Goal: Task Accomplishment & Management: Manage account settings

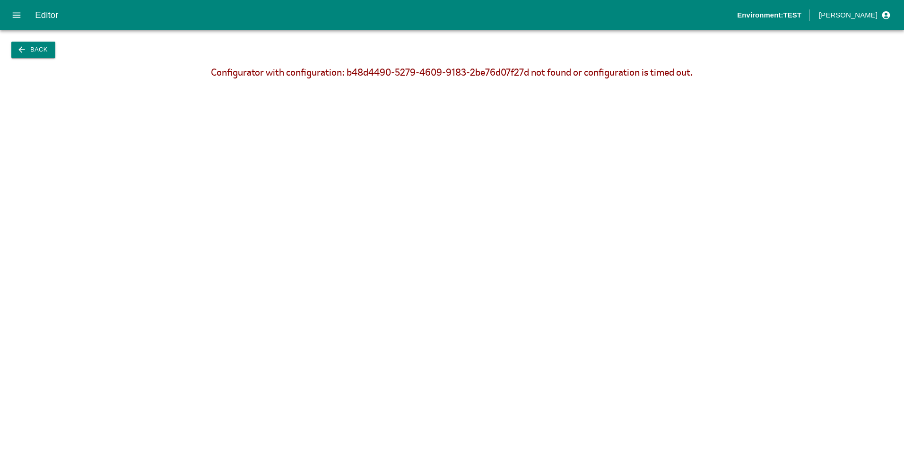
click at [26, 50] on icon "button" at bounding box center [21, 49] width 9 height 9
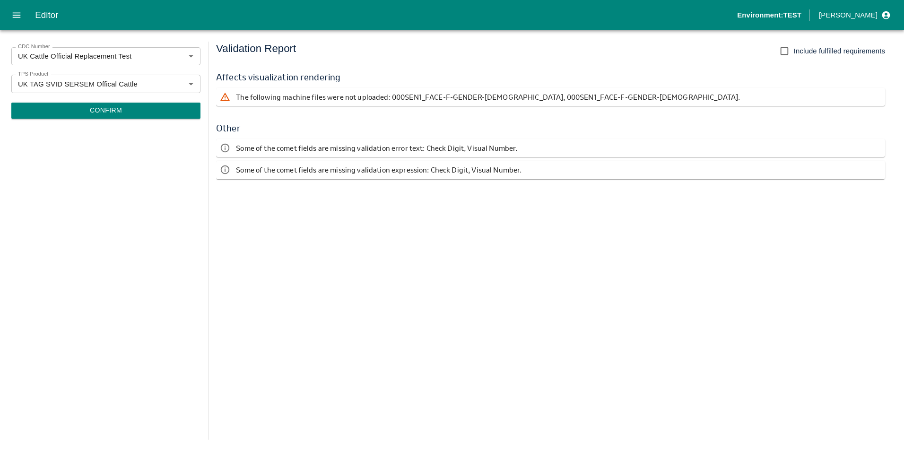
click at [37, 14] on div "Editor" at bounding box center [386, 15] width 702 height 14
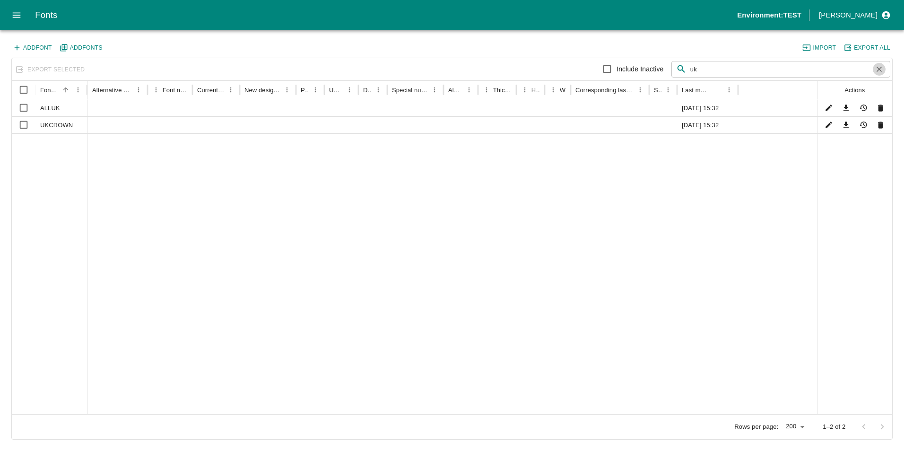
click at [882, 71] on icon "button" at bounding box center [879, 69] width 9 height 9
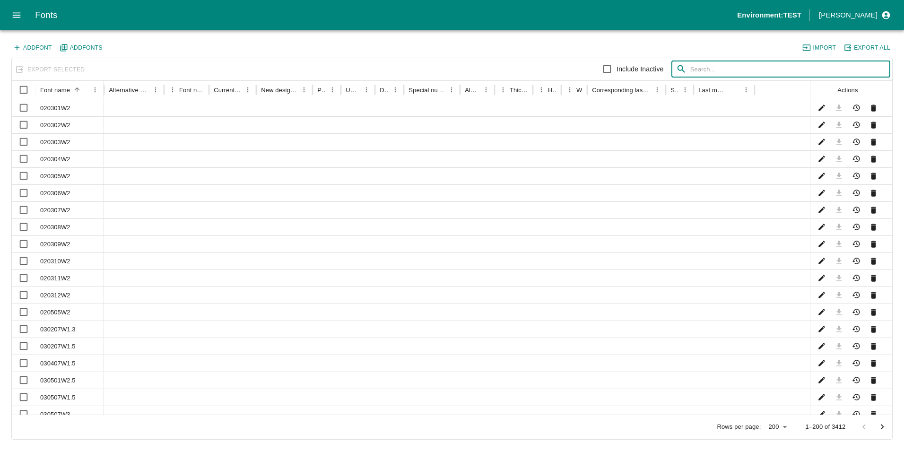
click at [18, 17] on icon "open drawer" at bounding box center [17, 14] width 8 height 5
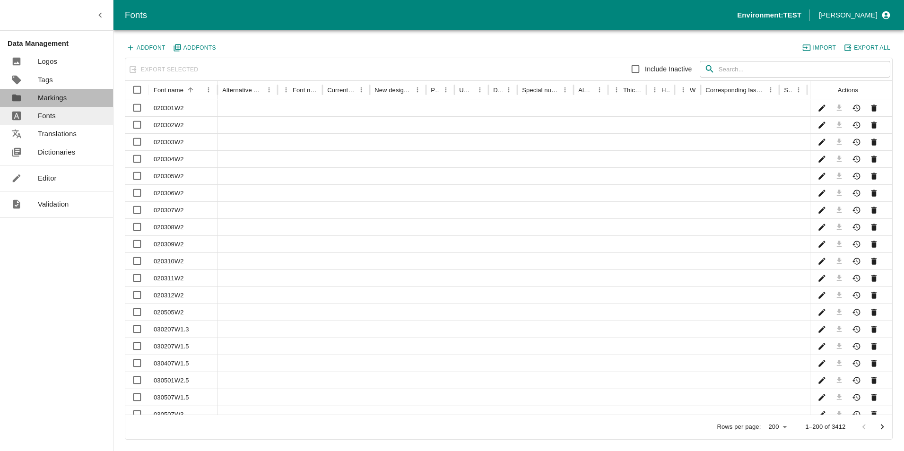
click at [61, 94] on p "Markings" at bounding box center [52, 98] width 29 height 10
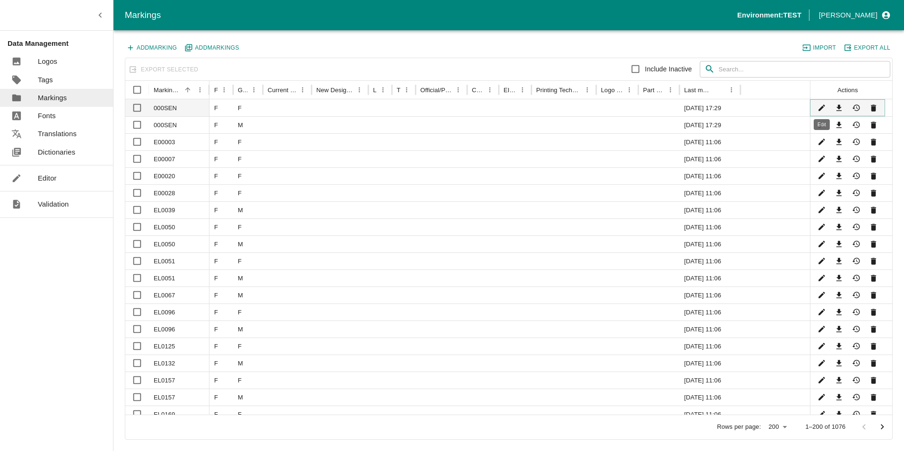
click at [820, 110] on icon "Edit" at bounding box center [821, 108] width 7 height 7
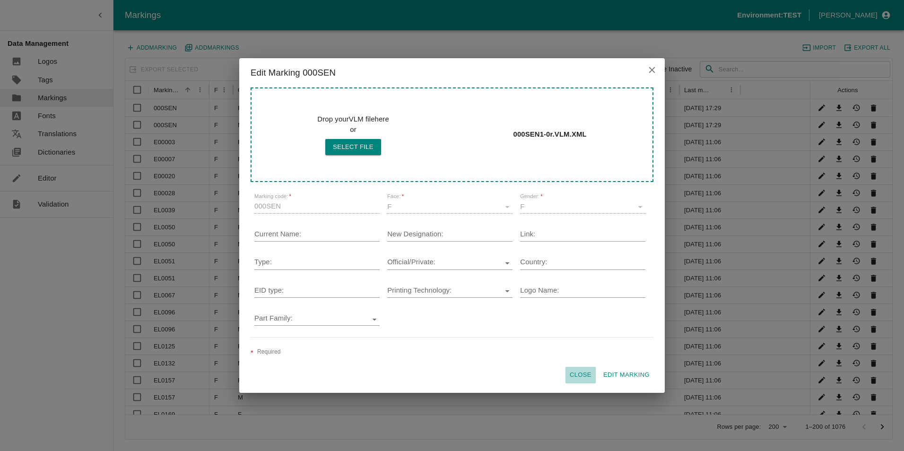
click at [587, 374] on button "Close" at bounding box center [580, 375] width 30 height 17
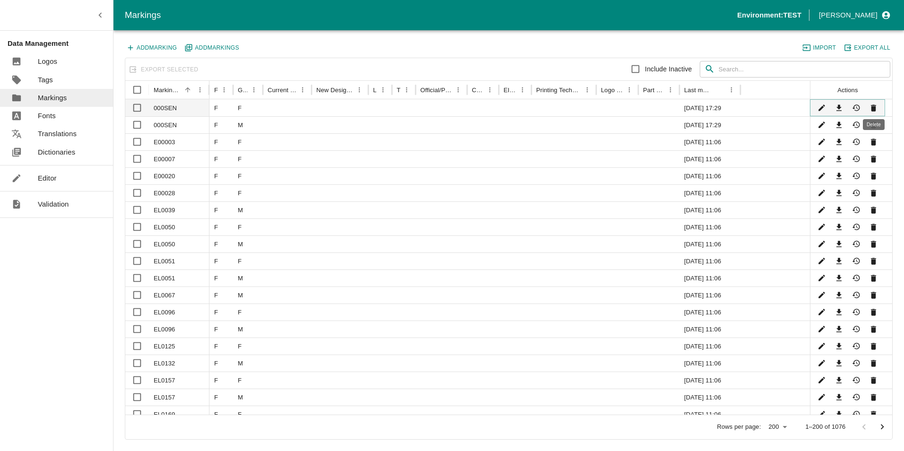
click at [873, 111] on icon "Delete" at bounding box center [873, 108] width 5 height 7
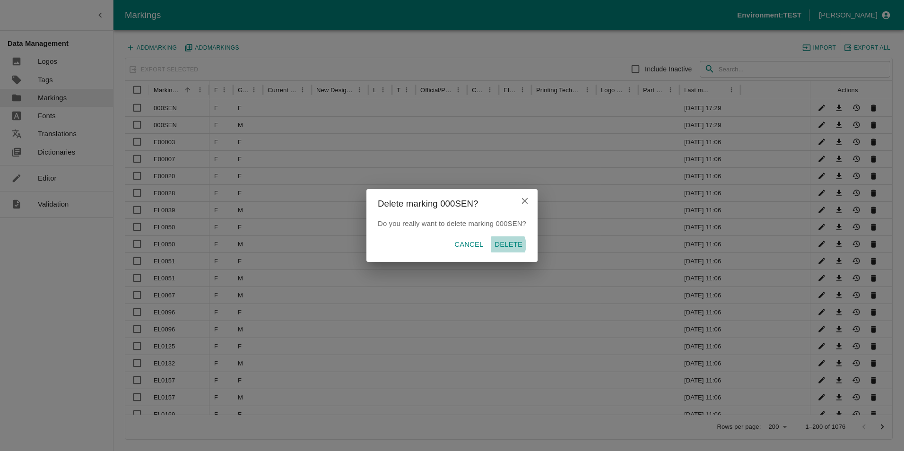
drag, startPoint x: 505, startPoint y: 245, endPoint x: 606, endPoint y: 219, distance: 104.1
click at [505, 245] on p "Delete" at bounding box center [509, 244] width 28 height 10
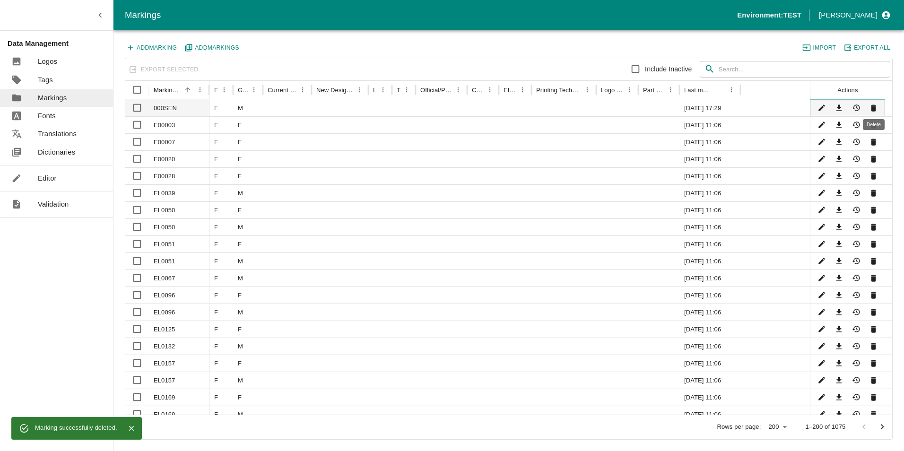
click at [876, 108] on icon "Delete" at bounding box center [873, 108] width 5 height 7
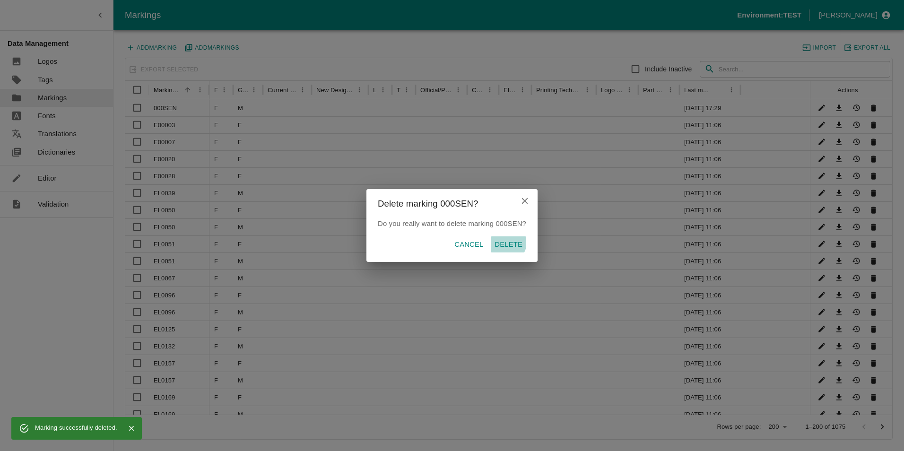
click at [508, 243] on p "Delete" at bounding box center [509, 244] width 28 height 10
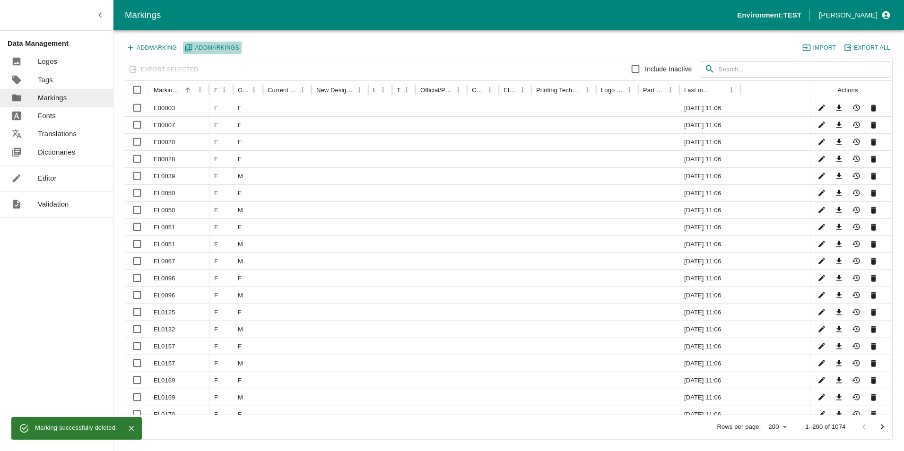
click at [209, 47] on button "Add Marking s" at bounding box center [212, 48] width 59 height 12
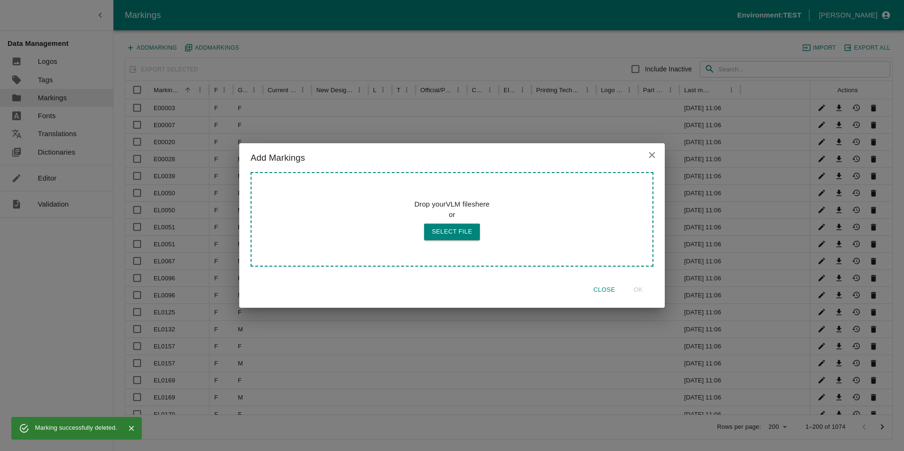
click at [595, 287] on button "Close" at bounding box center [604, 290] width 30 height 17
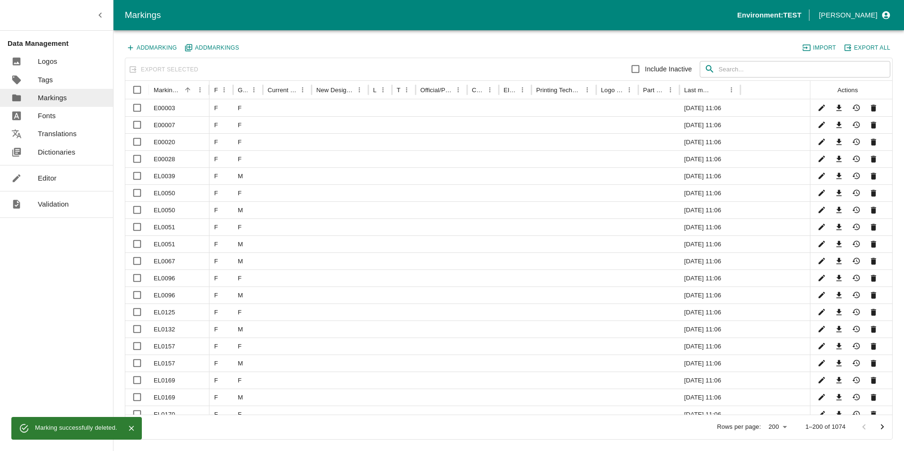
click at [161, 48] on button "Add Marking" at bounding box center [152, 48] width 54 height 12
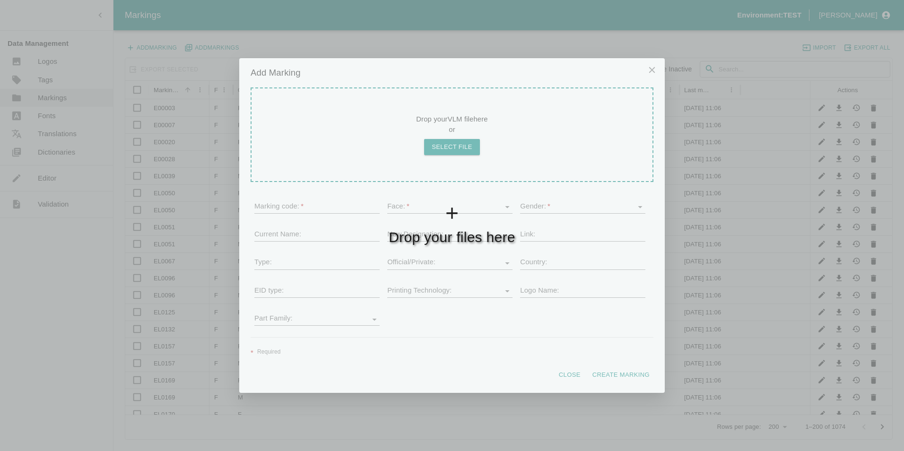
type input "000SEN"
type input "F"
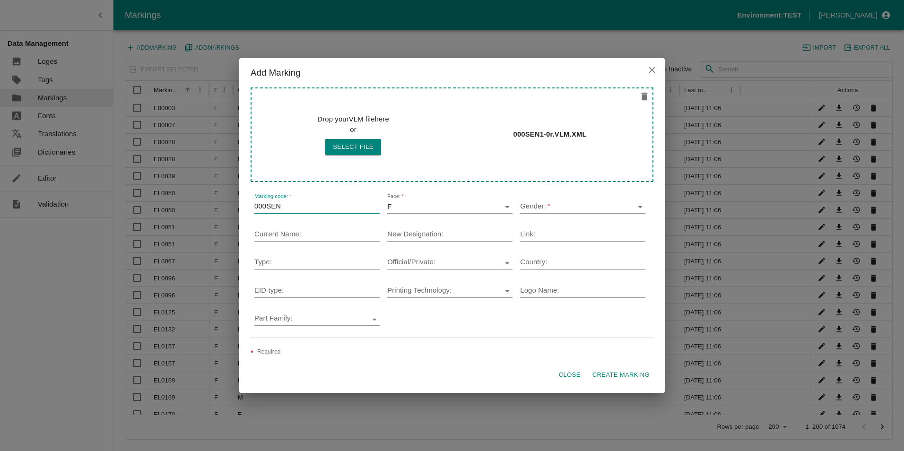
click at [305, 208] on input "000SEN" at bounding box center [316, 207] width 125 height 13
click at [637, 206] on icon "Open" at bounding box center [640, 207] width 10 height 10
type input "000SEN1"
click at [537, 225] on li "F" at bounding box center [582, 225] width 125 height 16
type input "F"
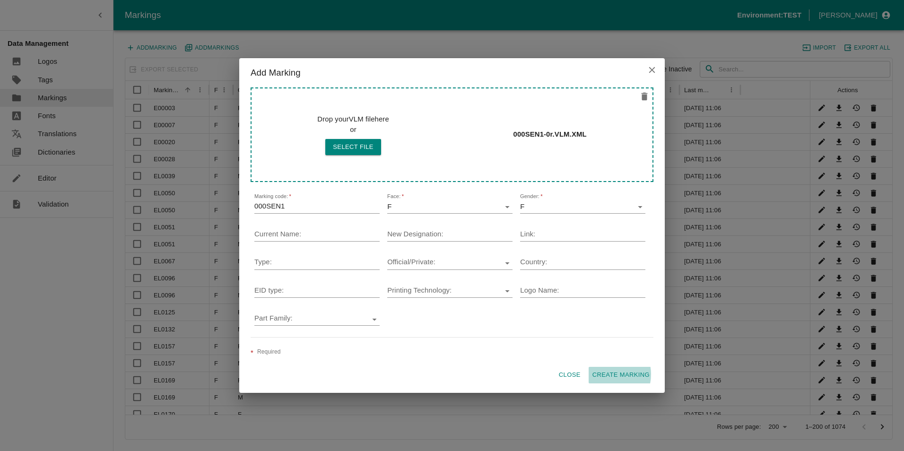
click at [609, 374] on button "Create Marking" at bounding box center [621, 375] width 65 height 17
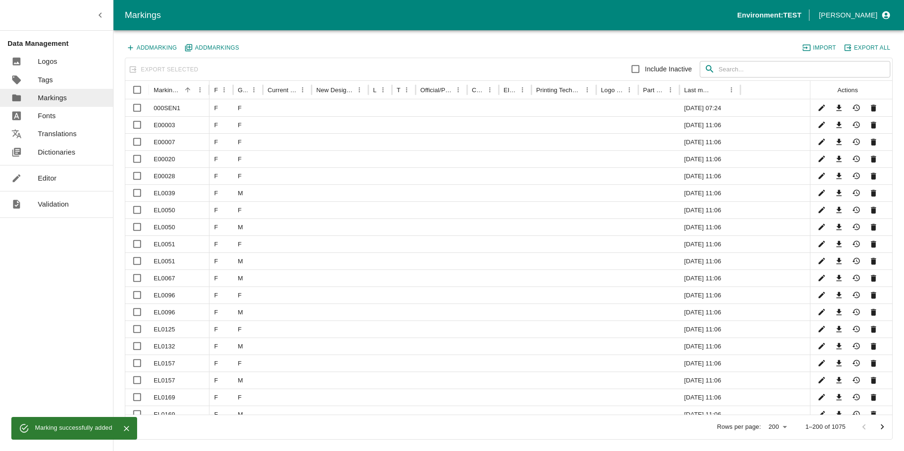
click at [153, 44] on button "Add Marking" at bounding box center [152, 48] width 54 height 12
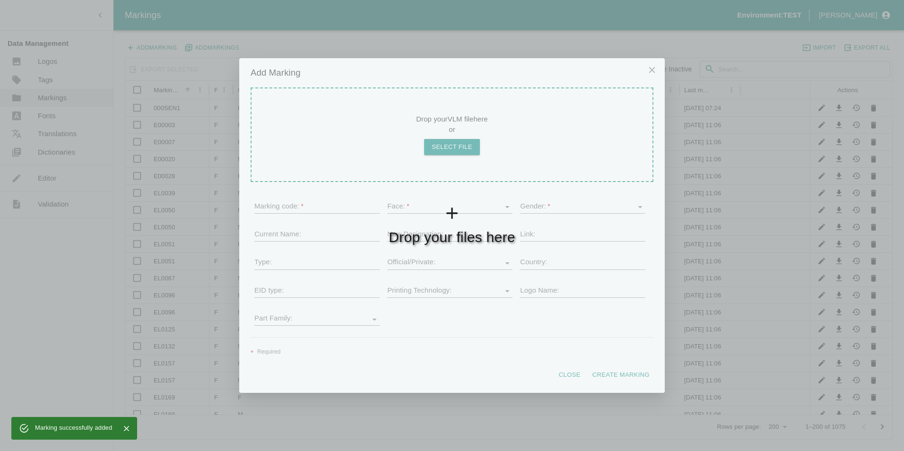
type input "000SEN"
type input "F"
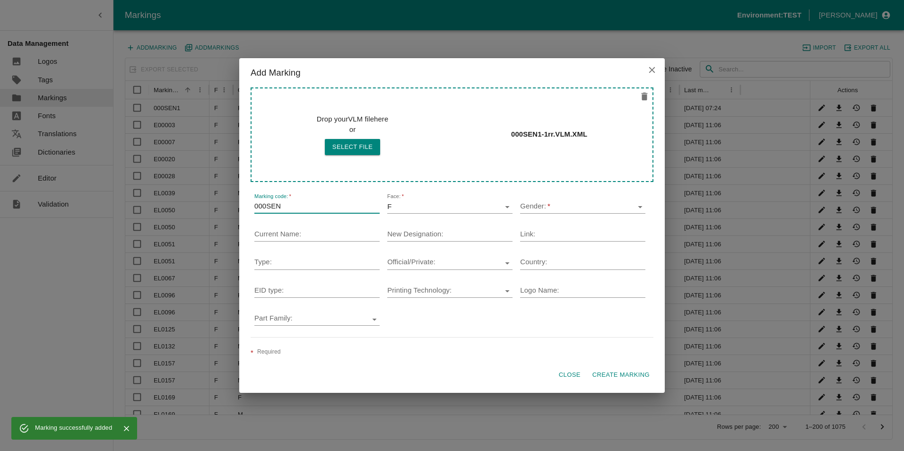
click at [323, 210] on input "000SEN" at bounding box center [316, 207] width 125 height 13
click at [642, 206] on icon "Open" at bounding box center [640, 207] width 10 height 10
type input "000SEN1"
drag, startPoint x: 538, startPoint y: 240, endPoint x: 540, endPoint y: 302, distance: 62.5
click at [537, 240] on li "M" at bounding box center [582, 242] width 125 height 16
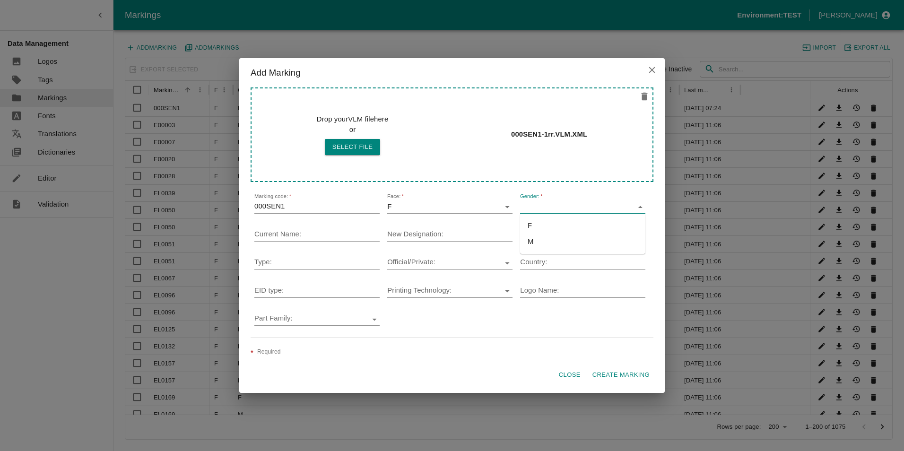
type input "M"
click at [610, 374] on button "Create Marking" at bounding box center [621, 375] width 65 height 17
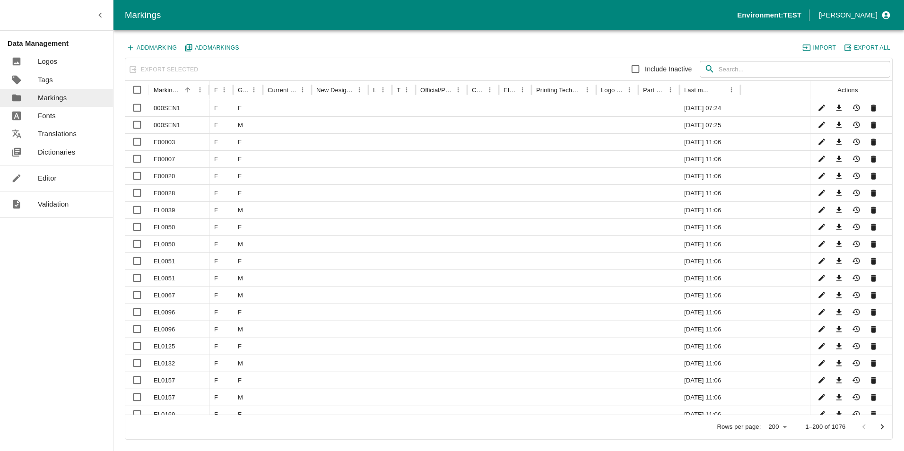
click at [55, 115] on p "Fonts" at bounding box center [47, 116] width 18 height 10
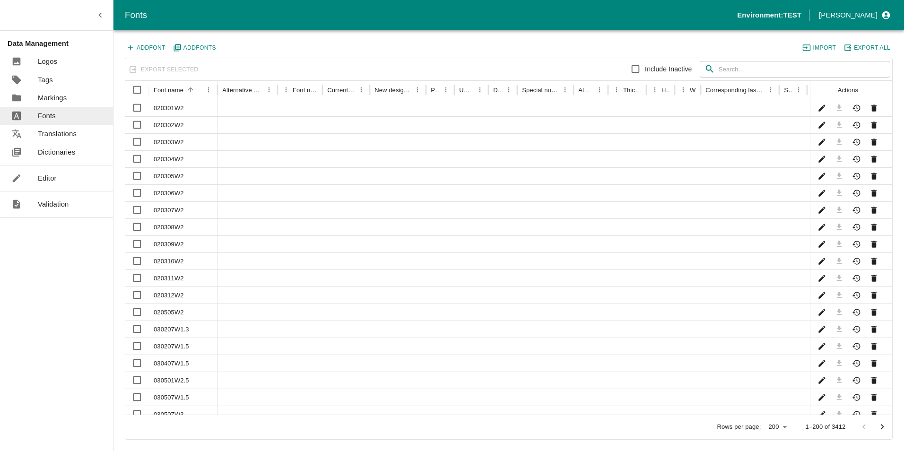
click at [777, 67] on input "text" at bounding box center [805, 69] width 172 height 17
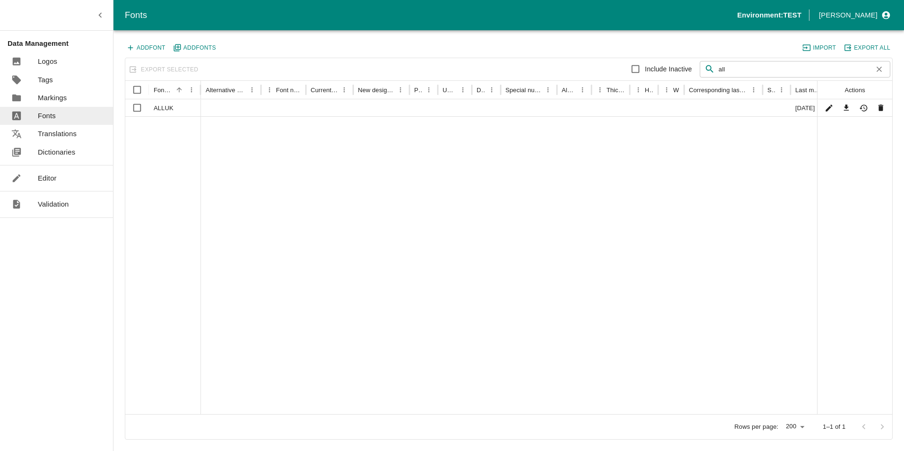
drag, startPoint x: 737, startPoint y: 70, endPoint x: 688, endPoint y: 69, distance: 48.2
click at [688, 69] on div "Include Inactive ​ all ​" at bounding box center [700, 69] width 382 height 19
type input "uk"
click at [138, 108] on input "Select row" at bounding box center [137, 107] width 19 height 19
checkbox input "true"
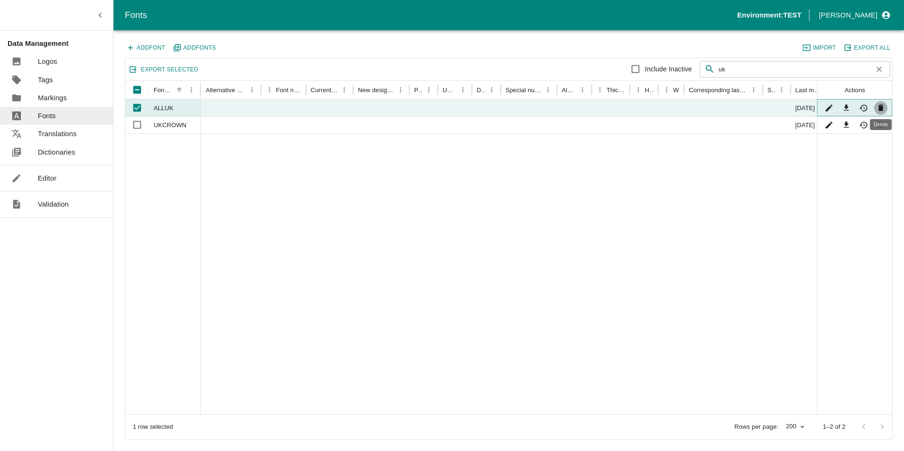
click at [879, 109] on icon "Delete" at bounding box center [880, 108] width 5 height 7
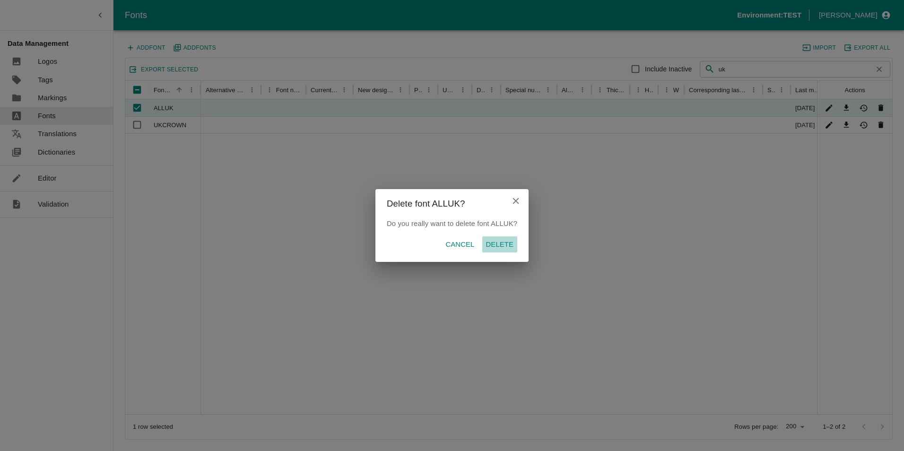
click at [502, 246] on p "Delete" at bounding box center [500, 244] width 28 height 10
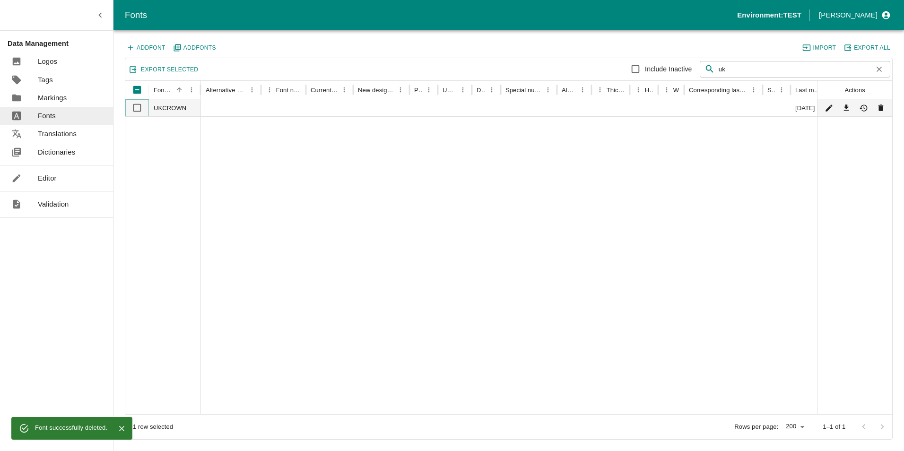
click at [136, 108] on input "Select row" at bounding box center [137, 107] width 19 height 19
checkbox input "true"
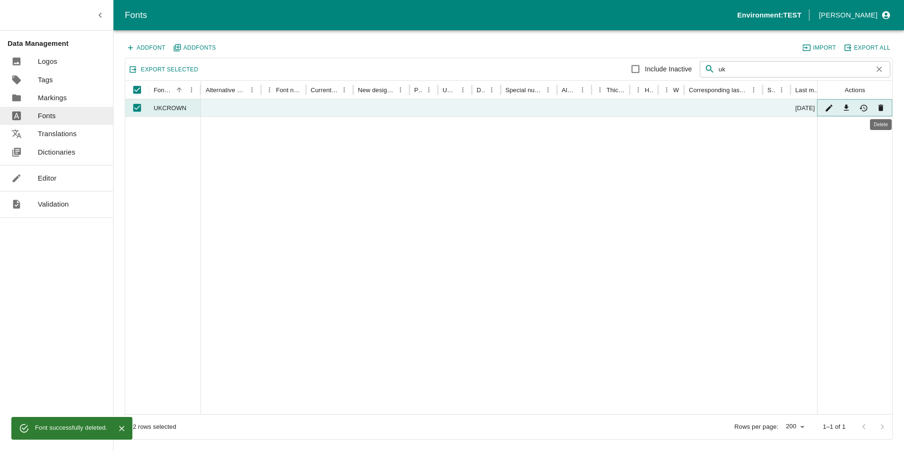
click at [882, 108] on icon "Delete" at bounding box center [880, 108] width 5 height 7
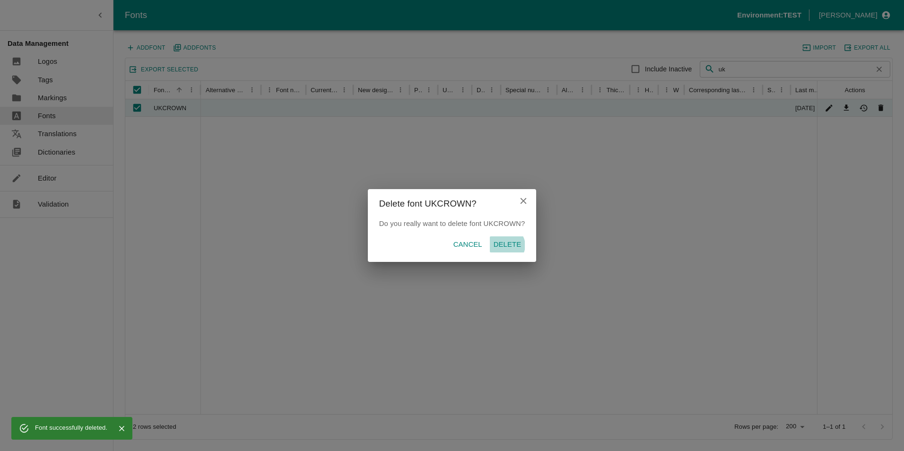
click at [506, 245] on p "Delete" at bounding box center [508, 244] width 28 height 10
checkbox input "false"
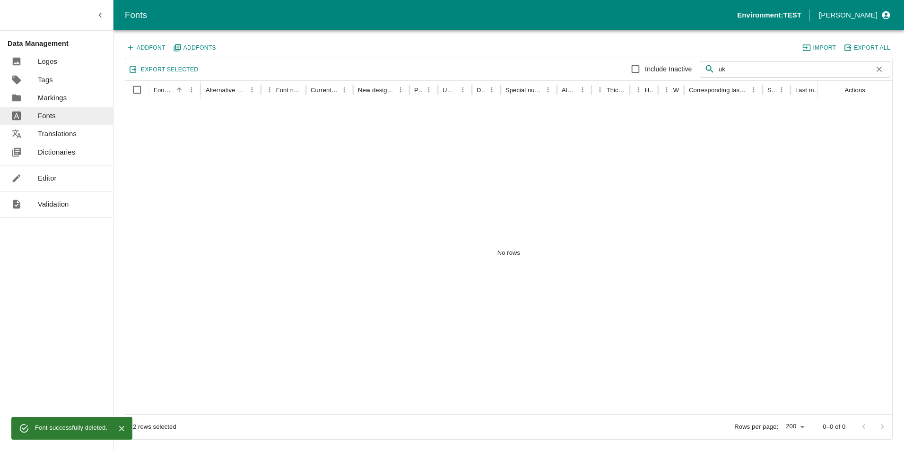
click at [145, 48] on button "Add Font" at bounding box center [146, 48] width 43 height 12
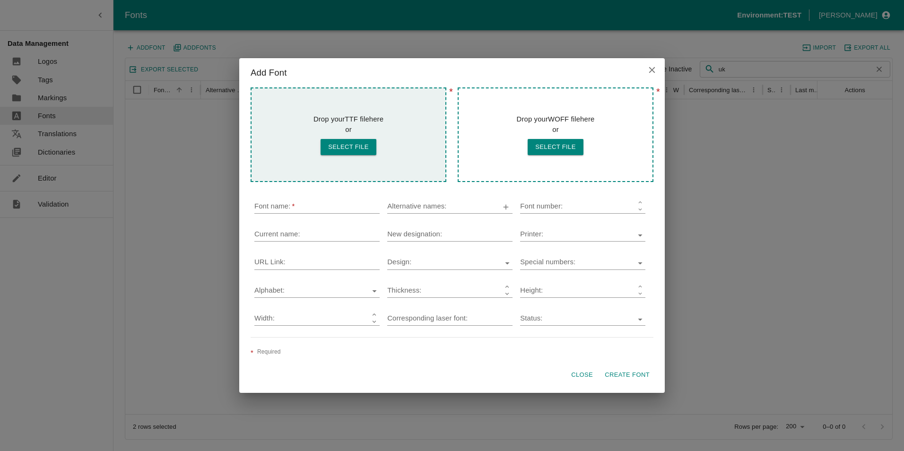
type input "ALLUK"
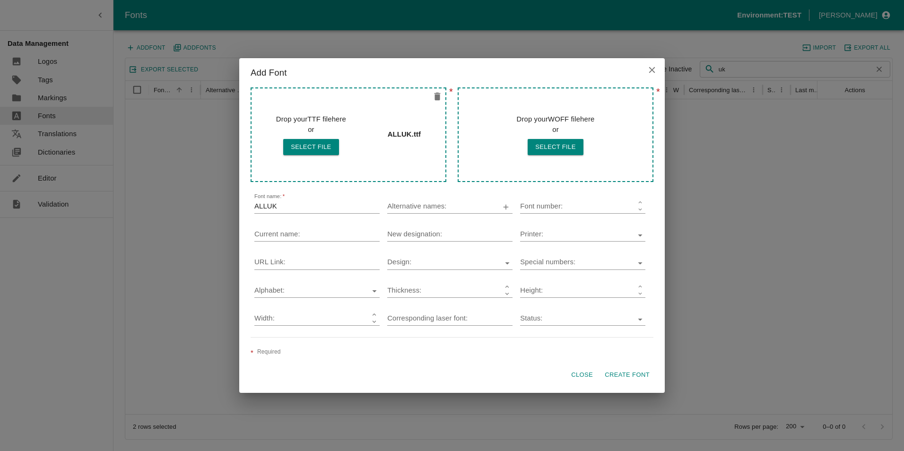
click at [635, 373] on button "Create Font" at bounding box center [627, 375] width 52 height 17
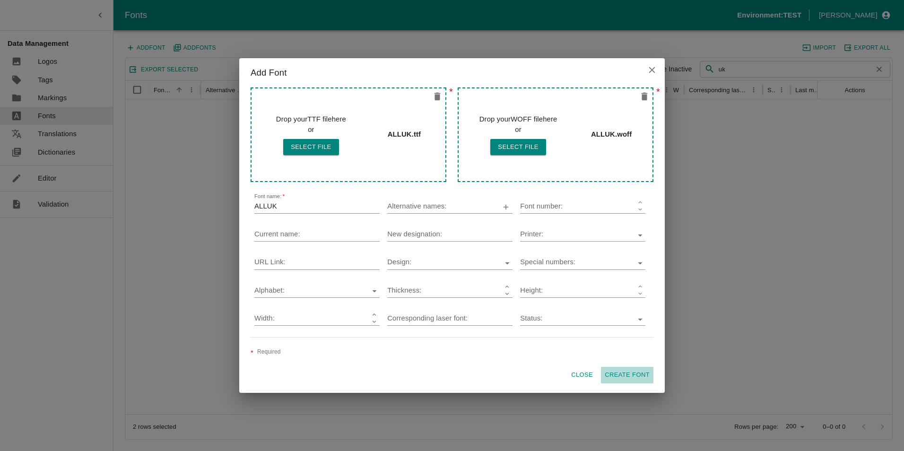
click at [632, 374] on button "Create Font" at bounding box center [627, 375] width 52 height 17
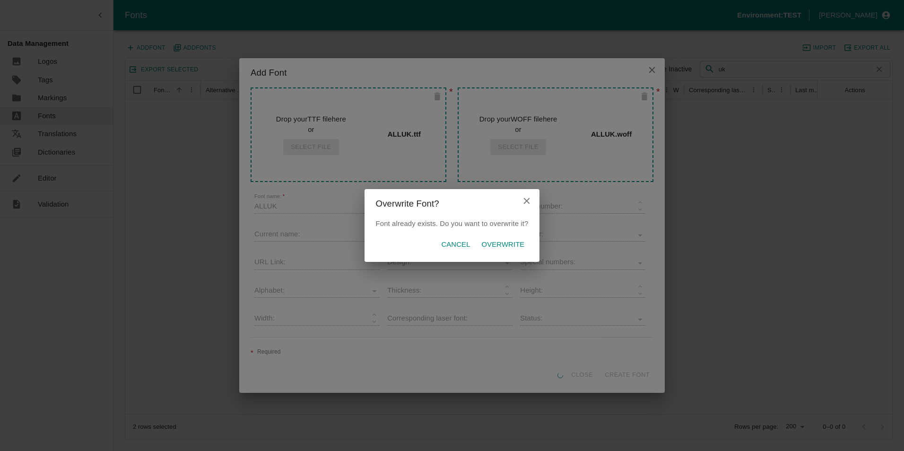
click at [505, 244] on p "Overwrite" at bounding box center [503, 244] width 43 height 10
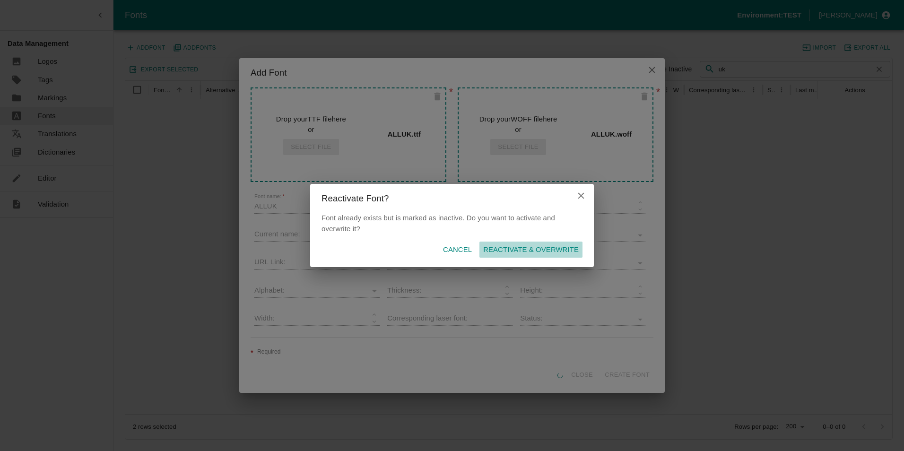
click at [540, 248] on p "Reactivate & Overwrite" at bounding box center [531, 249] width 96 height 10
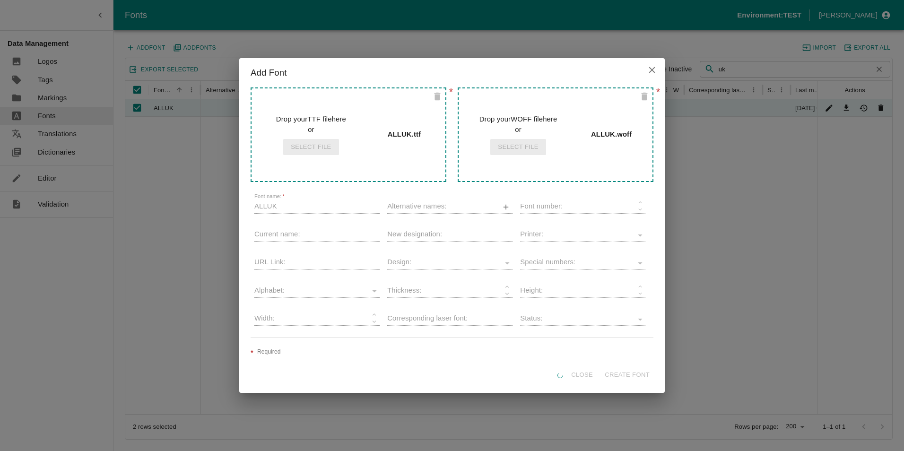
checkbox input "true"
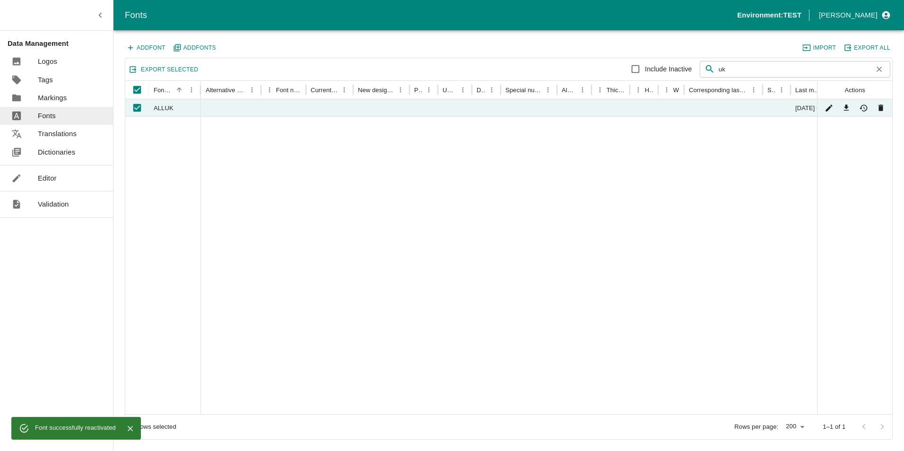
click at [150, 46] on button "Add Font" at bounding box center [146, 48] width 43 height 12
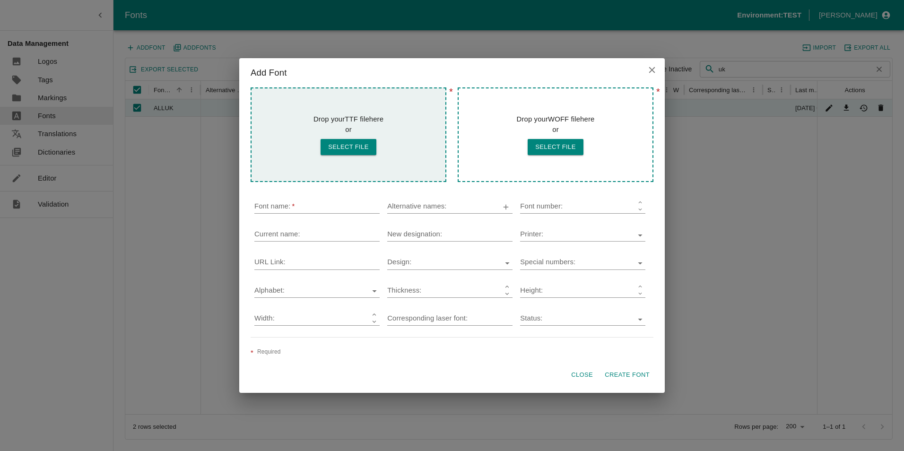
type input "UKCROWN"
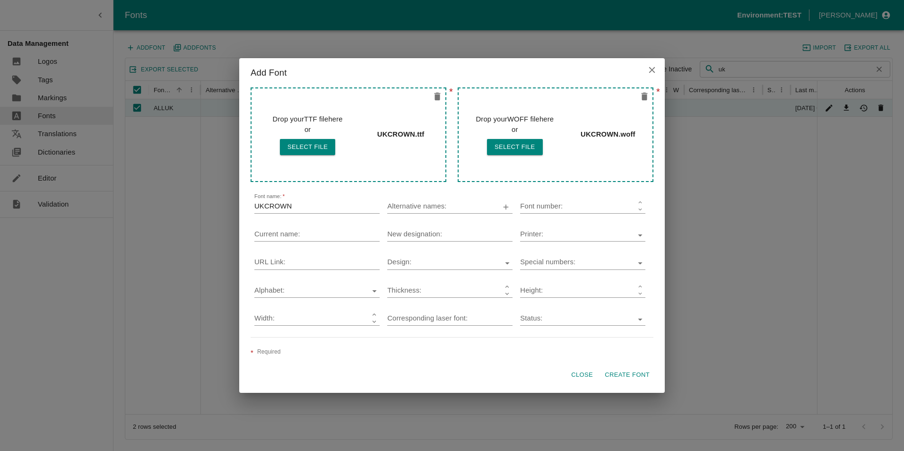
click at [633, 373] on button "Create Font" at bounding box center [627, 375] width 52 height 17
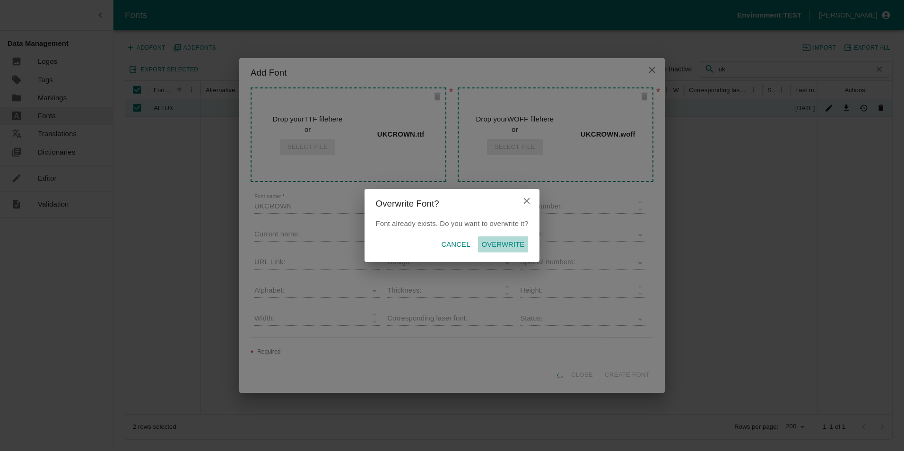
click at [506, 247] on p "Overwrite" at bounding box center [503, 244] width 43 height 10
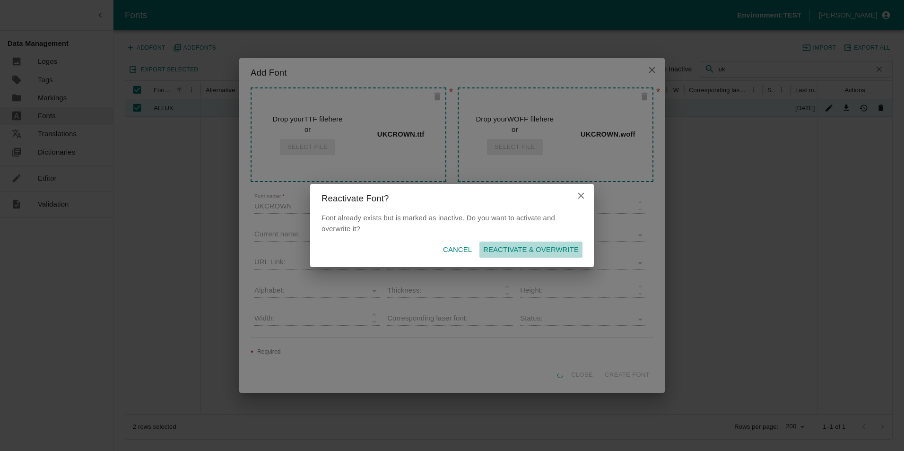
click at [540, 248] on p "Reactivate & Overwrite" at bounding box center [531, 249] width 96 height 10
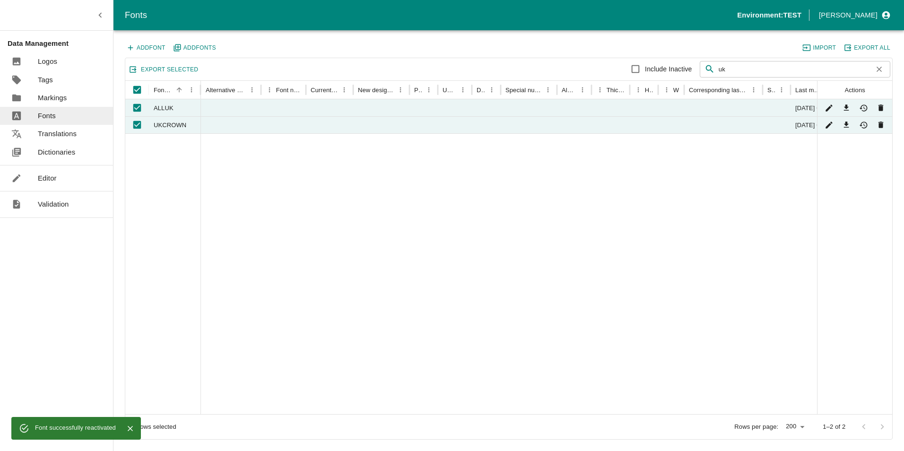
click at [277, 186] on div at bounding box center [526, 273] width 651 height 281
click at [47, 177] on p "Editor" at bounding box center [47, 178] width 19 height 10
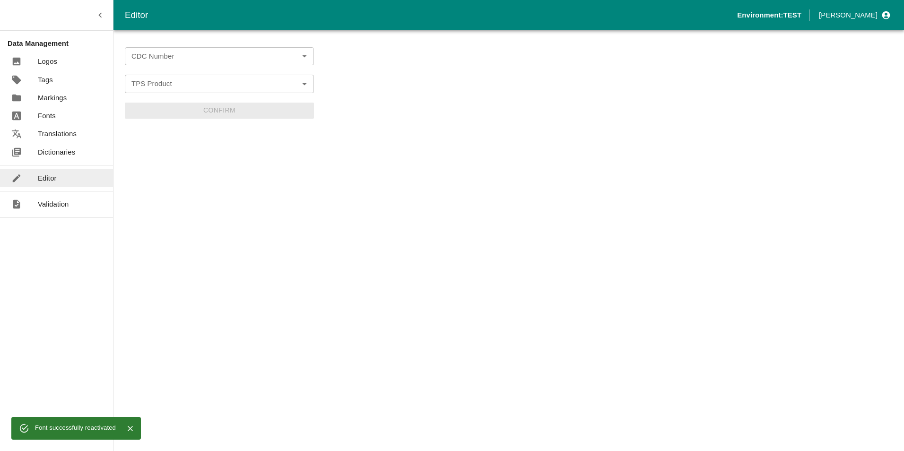
click at [307, 54] on icon "Open" at bounding box center [304, 56] width 10 height 10
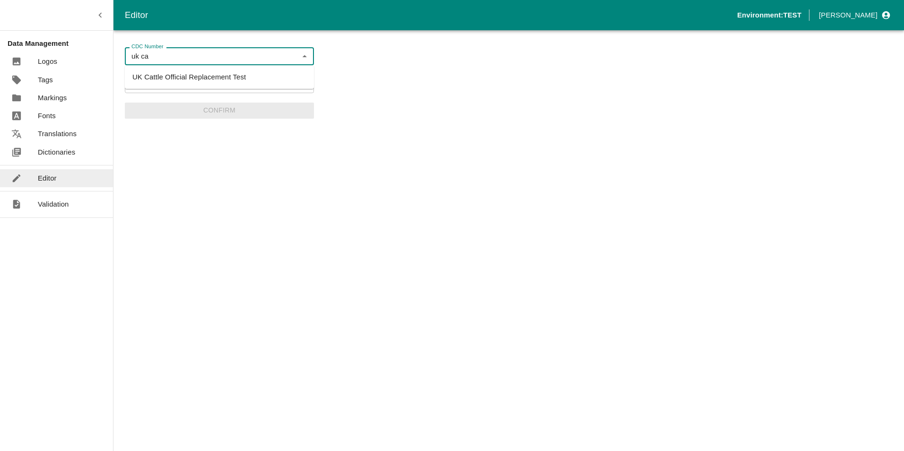
click at [203, 77] on li "UK Cattle Official Replacement Test" at bounding box center [219, 77] width 189 height 16
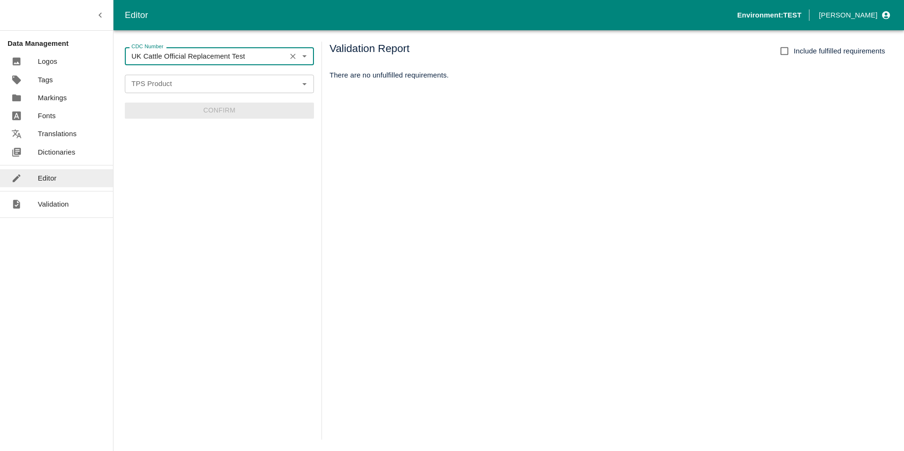
click at [305, 83] on icon "Open" at bounding box center [304, 83] width 10 height 10
type input "UK Cattle Official Replacement Test"
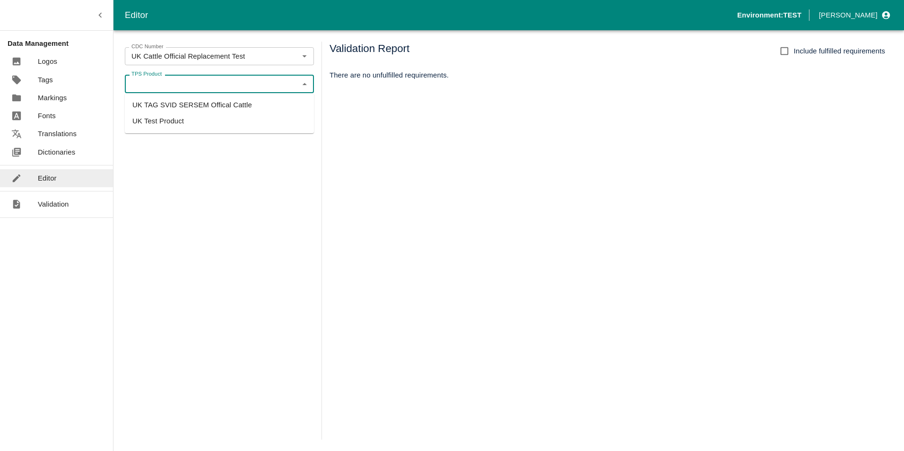
click at [199, 104] on li "UK TAG SVID SERSEM Offical Cattle" at bounding box center [219, 105] width 189 height 16
type input "UK TAG SVID SERSEM Offical Cattle"
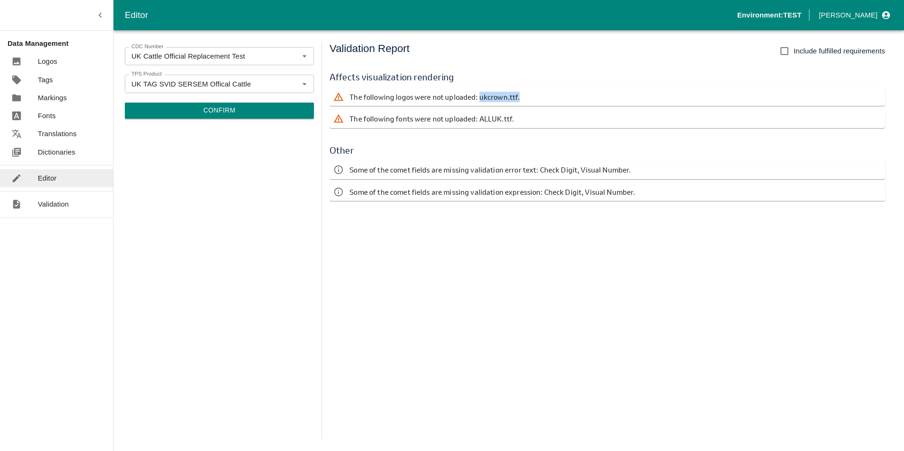
drag, startPoint x: 477, startPoint y: 98, endPoint x: 523, endPoint y: 97, distance: 45.9
click at [523, 97] on div "The following logos were not uploaded: ukcrown.ttf." at bounding box center [608, 97] width 556 height 18
click at [413, 96] on p "The following logos were not uploaded: ukcrown.ttf." at bounding box center [434, 97] width 170 height 10
click at [518, 97] on div "The following logos were not uploaded: ukcrown.ttf." at bounding box center [608, 97] width 556 height 18
click at [226, 110] on button "Confirm" at bounding box center [219, 111] width 189 height 16
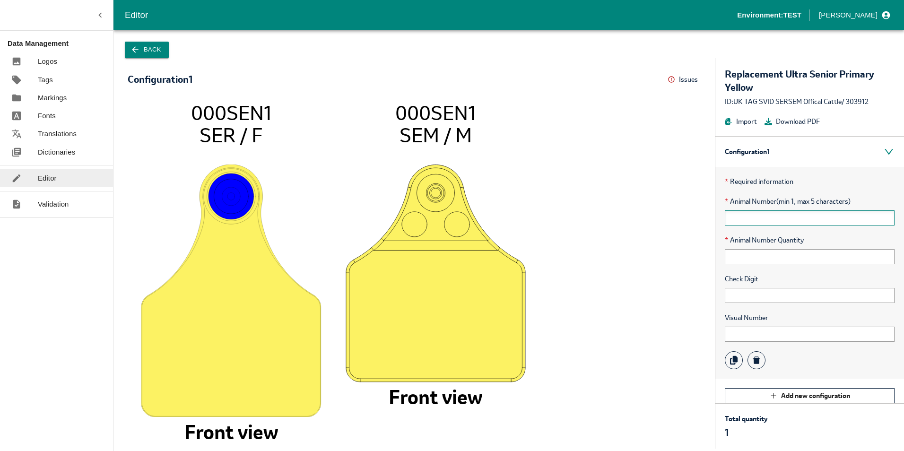
click at [746, 215] on input "text" at bounding box center [810, 217] width 170 height 15
type input "12344"
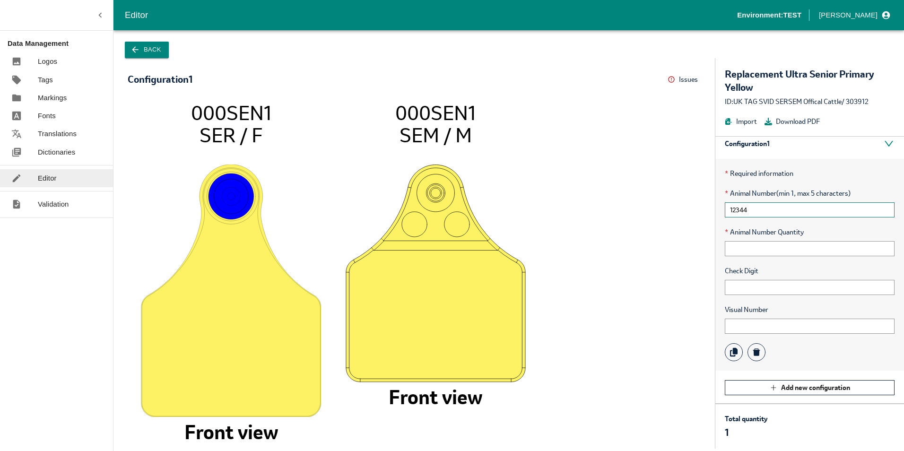
scroll to position [9, 0]
click at [739, 429] on p "1" at bounding box center [746, 432] width 43 height 13
click at [756, 250] on input "text" at bounding box center [810, 247] width 170 height 15
click at [756, 249] on input "10" at bounding box center [810, 247] width 170 height 15
type input "1"
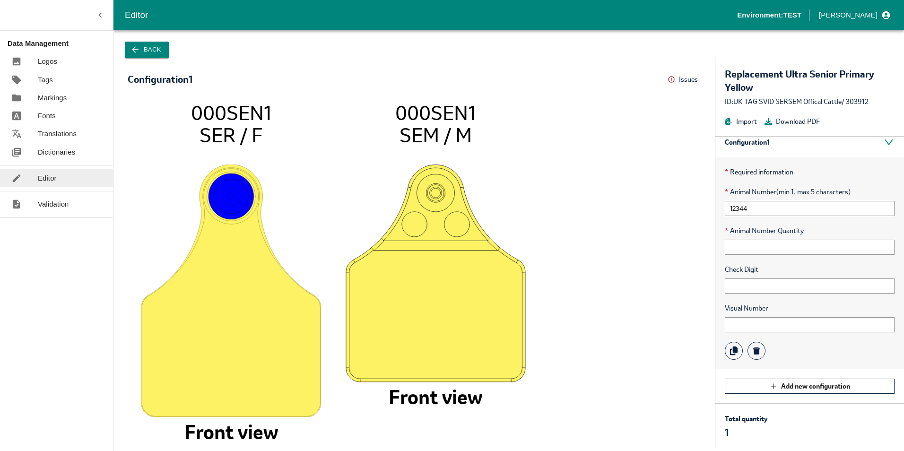
click at [149, 46] on button "Back" at bounding box center [147, 50] width 44 height 17
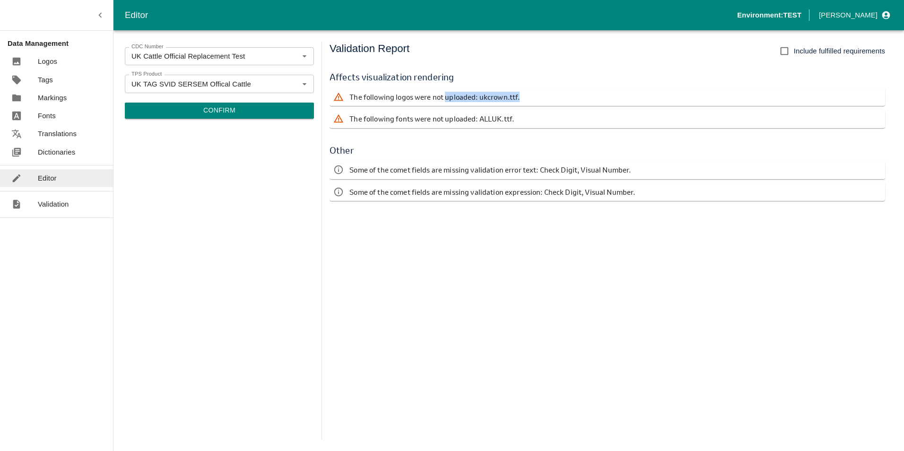
drag, startPoint x: 443, startPoint y: 96, endPoint x: 547, endPoint y: 98, distance: 103.6
click at [547, 98] on div "The following logos were not uploaded: ukcrown.ttf." at bounding box center [608, 97] width 556 height 18
drag, startPoint x: 547, startPoint y: 98, endPoint x: 512, endPoint y: 98, distance: 35.5
click at [512, 98] on p "The following logos were not uploaded: ukcrown.ttf." at bounding box center [434, 97] width 170 height 10
click at [518, 97] on div "The following logos were not uploaded: ukcrown.ttf." at bounding box center [608, 97] width 556 height 18
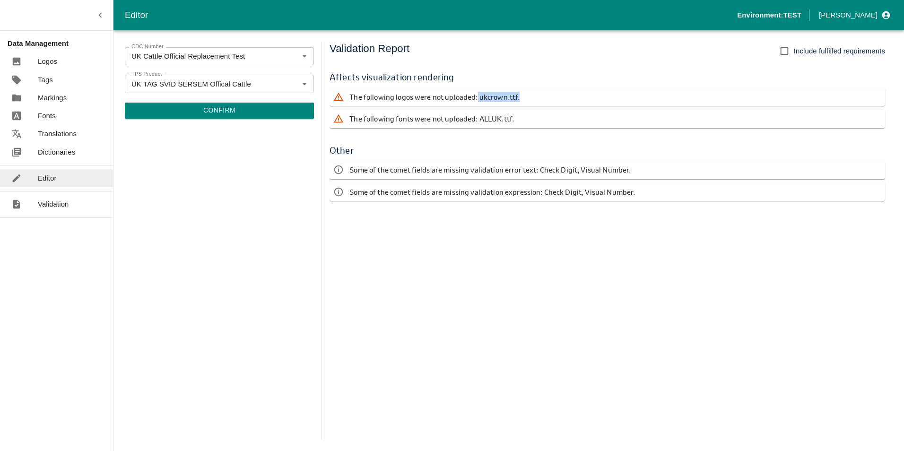
drag, startPoint x: 476, startPoint y: 96, endPoint x: 525, endPoint y: 97, distance: 48.7
click at [525, 97] on div "The following logos were not uploaded: ukcrown.ttf." at bounding box center [608, 97] width 556 height 18
drag, startPoint x: 525, startPoint y: 97, endPoint x: 471, endPoint y: 97, distance: 53.4
click at [471, 97] on p "The following logos were not uploaded: ukcrown.ttf." at bounding box center [434, 97] width 170 height 10
drag, startPoint x: 433, startPoint y: 97, endPoint x: 519, endPoint y: 99, distance: 86.1
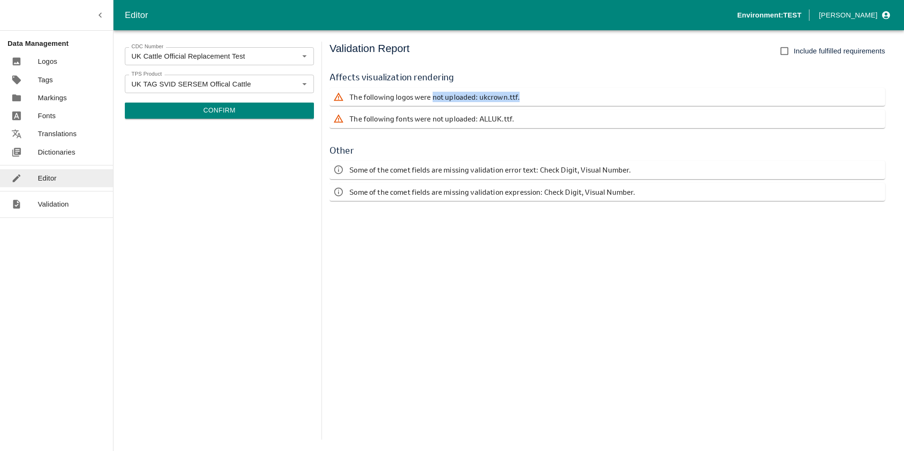
click at [519, 99] on div "The following logos were not uploaded: ukcrown.ttf." at bounding box center [608, 97] width 556 height 18
click at [53, 59] on p "Logos" at bounding box center [47, 61] width 19 height 10
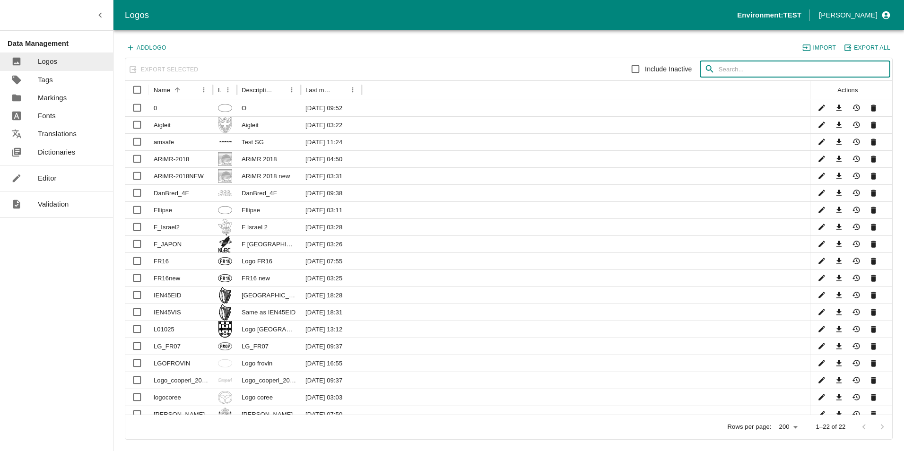
click at [773, 69] on input "text" at bounding box center [805, 69] width 172 height 17
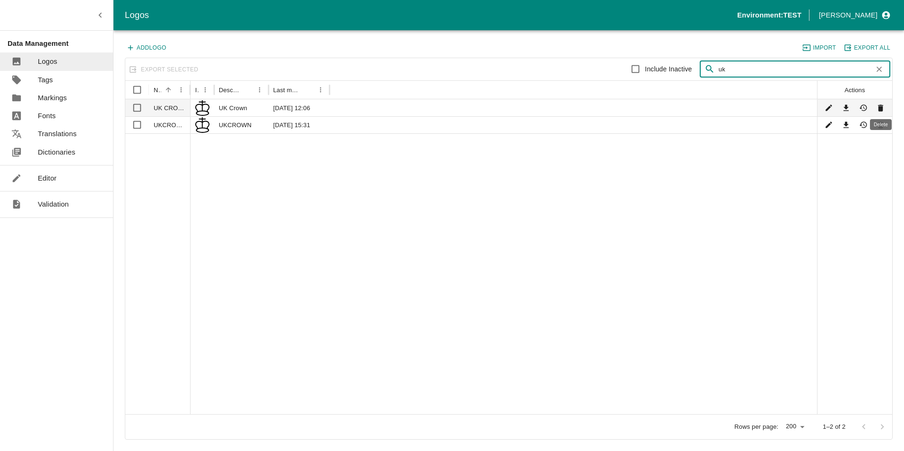
type input "uk"
click at [878, 110] on icon "Delete" at bounding box center [880, 108] width 9 height 9
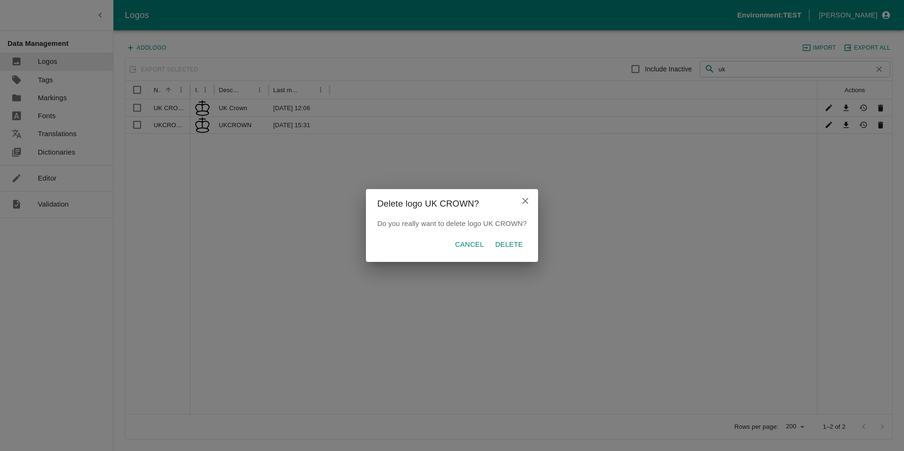
drag, startPoint x: 469, startPoint y: 242, endPoint x: 461, endPoint y: 238, distance: 8.5
click at [470, 242] on p "Cancel" at bounding box center [469, 244] width 29 height 10
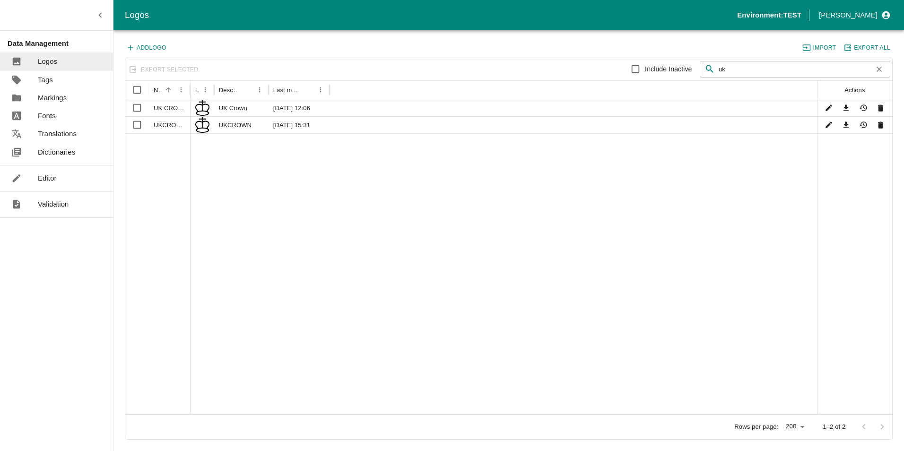
click at [289, 179] on div at bounding box center [504, 273] width 626 height 281
